Goal: Find specific page/section: Find specific page/section

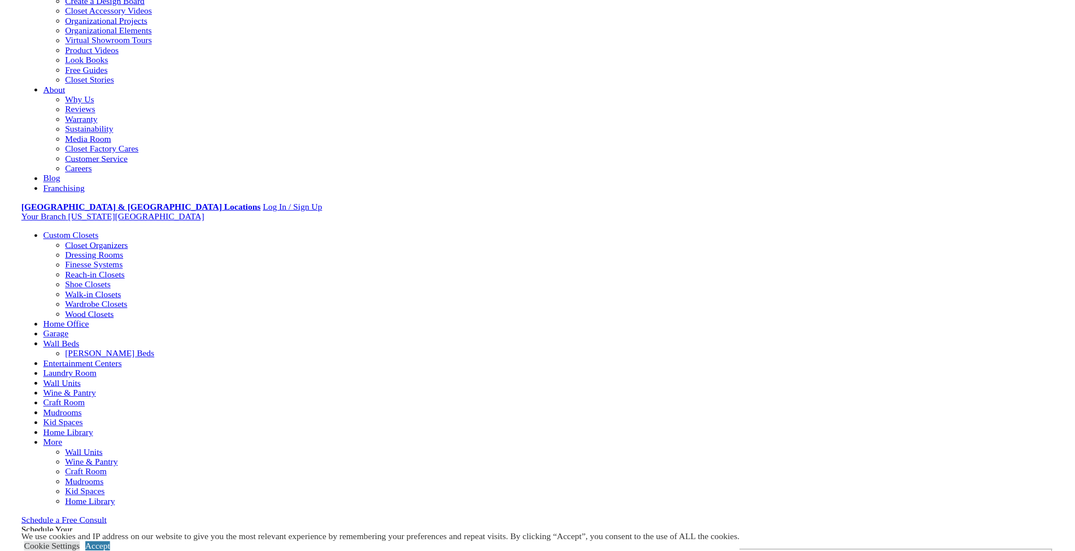
scroll to position [228, 0]
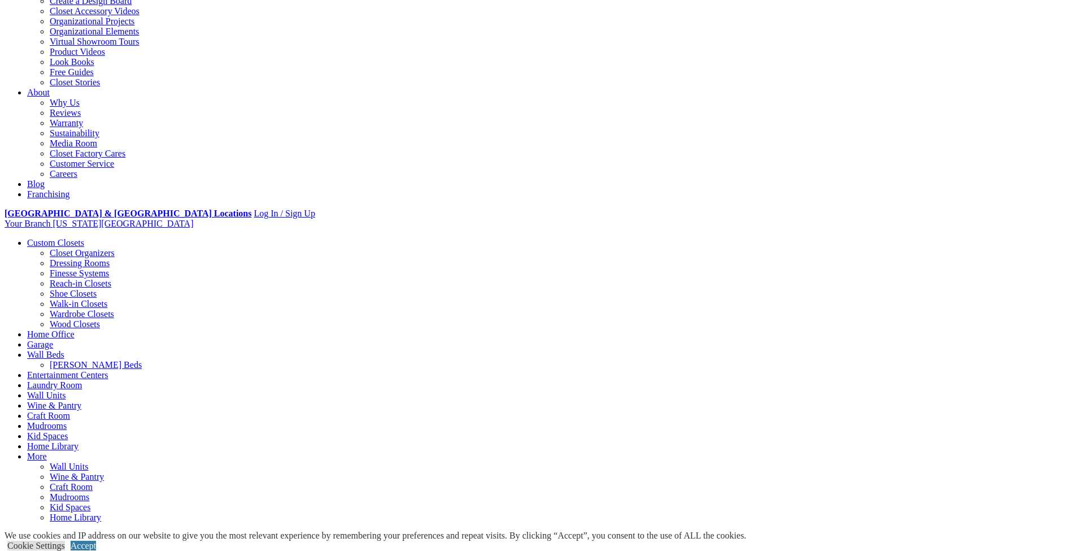
click at [950, 219] on li "Your Branch New Jersey North ZIP code *" at bounding box center [538, 224] width 1066 height 10
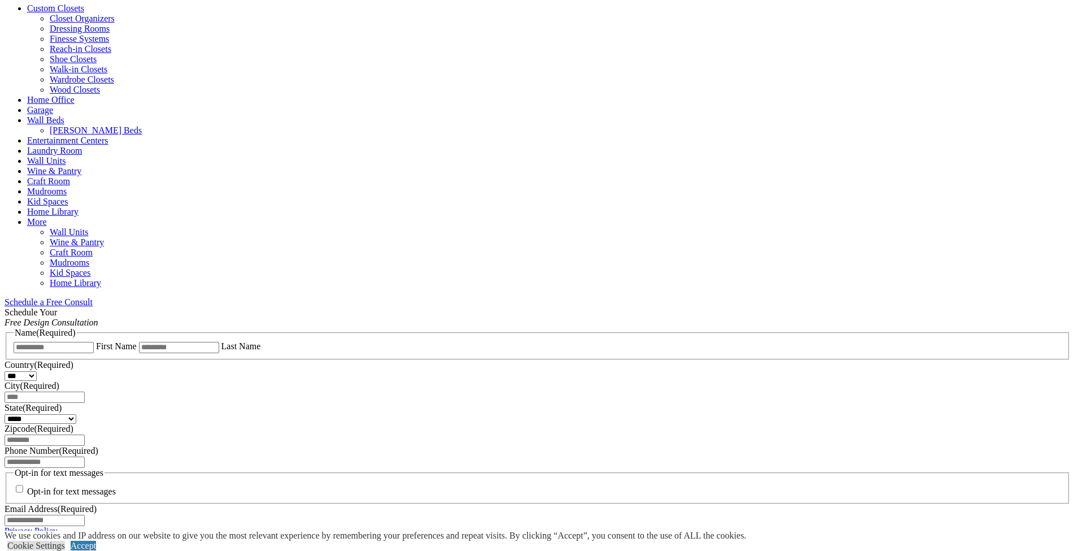
scroll to position [397, 0]
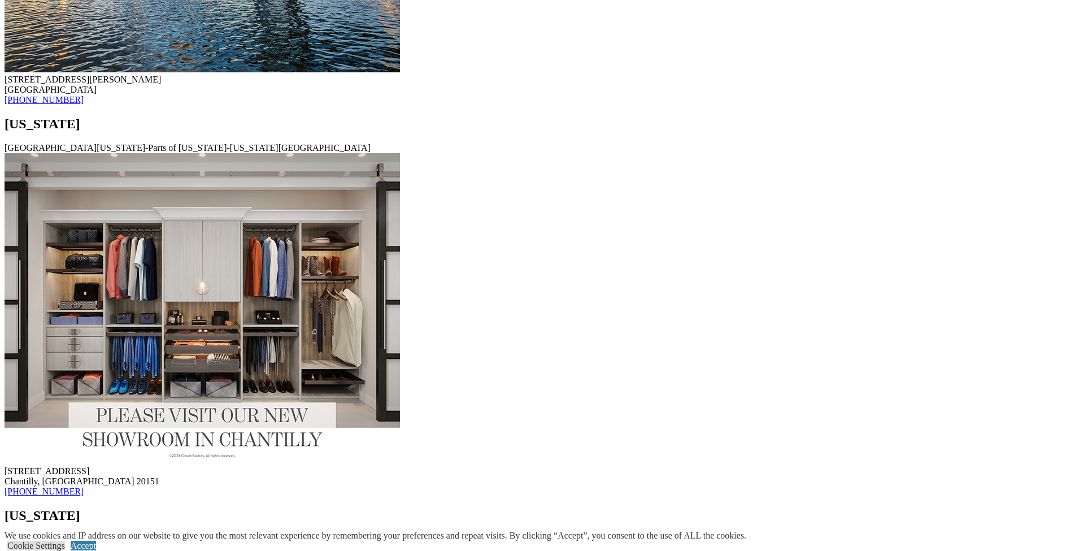
scroll to position [7344, 0]
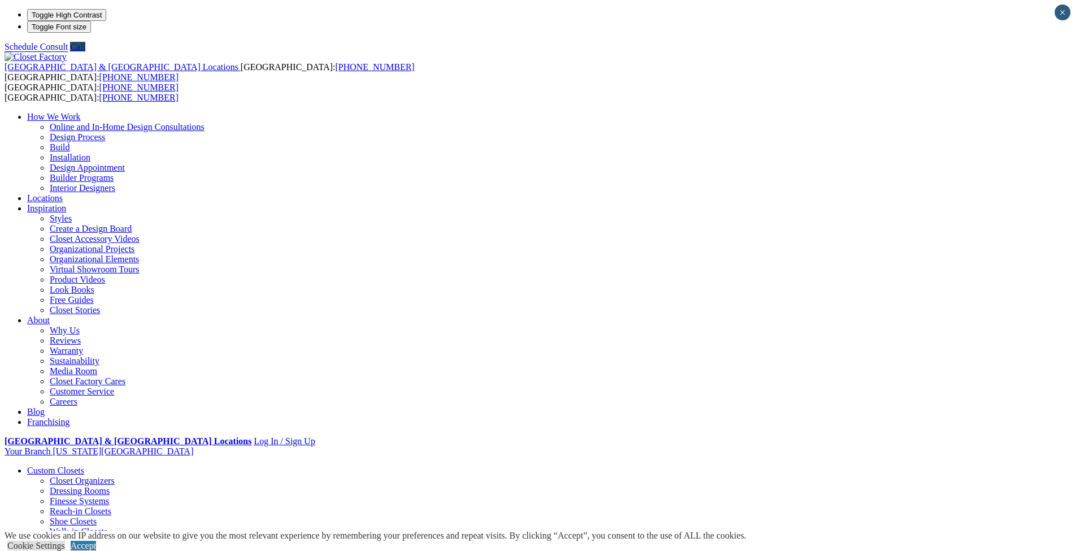
drag, startPoint x: 391, startPoint y: 187, endPoint x: 539, endPoint y: 189, distance: 148.6
copy em "60 South Avenue Fanwood, NJ 07023"
click at [100, 547] on link "Wood Closets" at bounding box center [75, 552] width 50 height 10
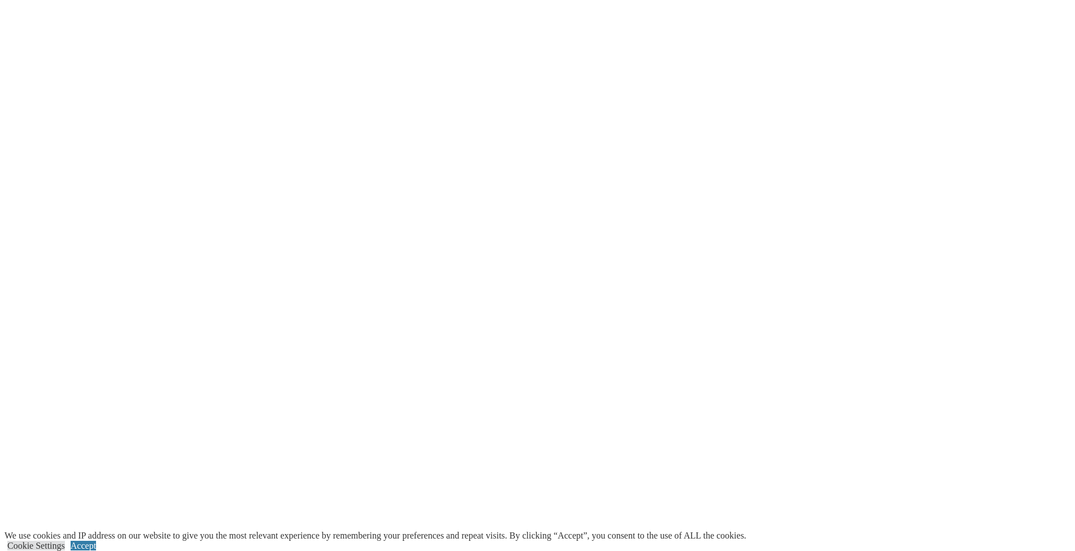
scroll to position [2203, 0]
